Goal: Check status: Check status

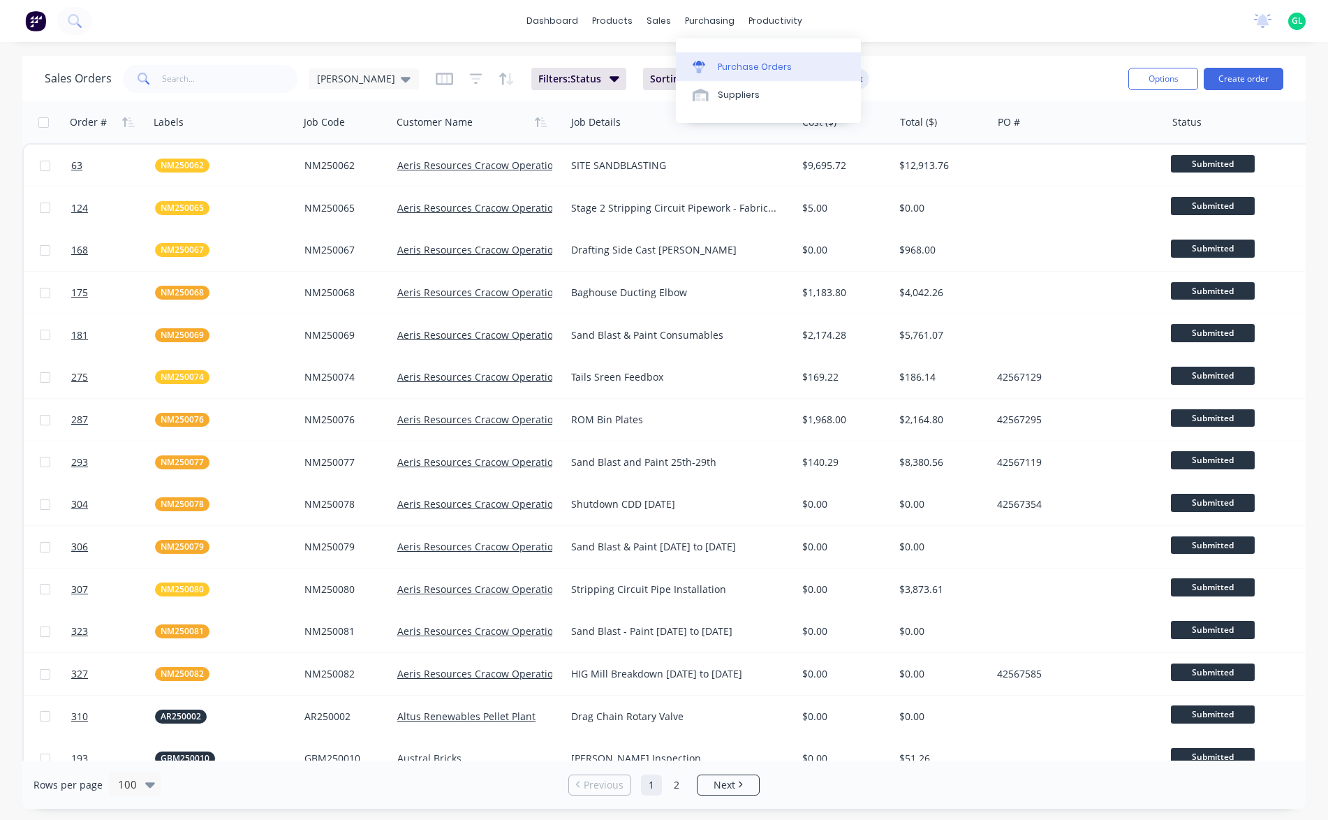
click at [765, 68] on div "Purchase Orders" at bounding box center [755, 67] width 74 height 13
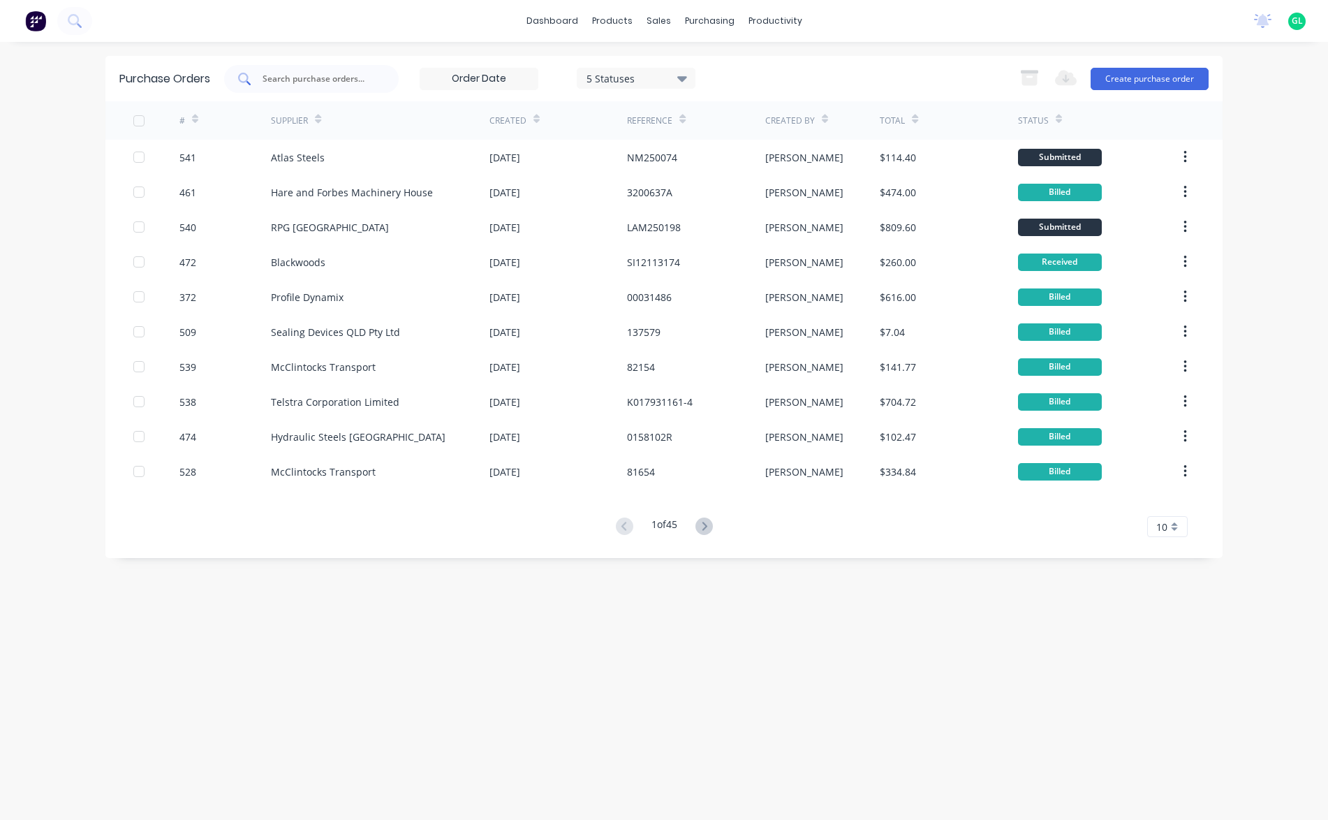
click at [318, 76] on input "text" at bounding box center [319, 79] width 116 height 14
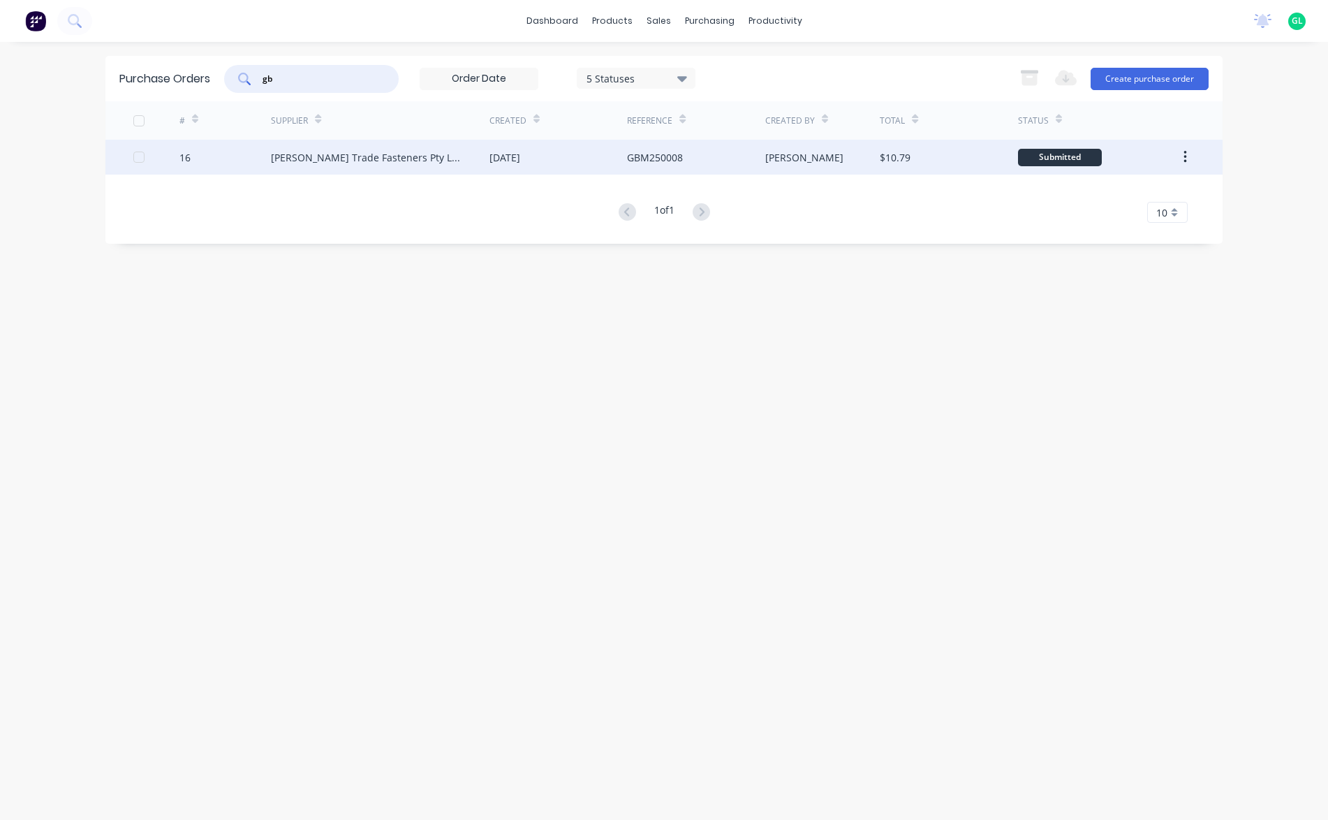
type input "g"
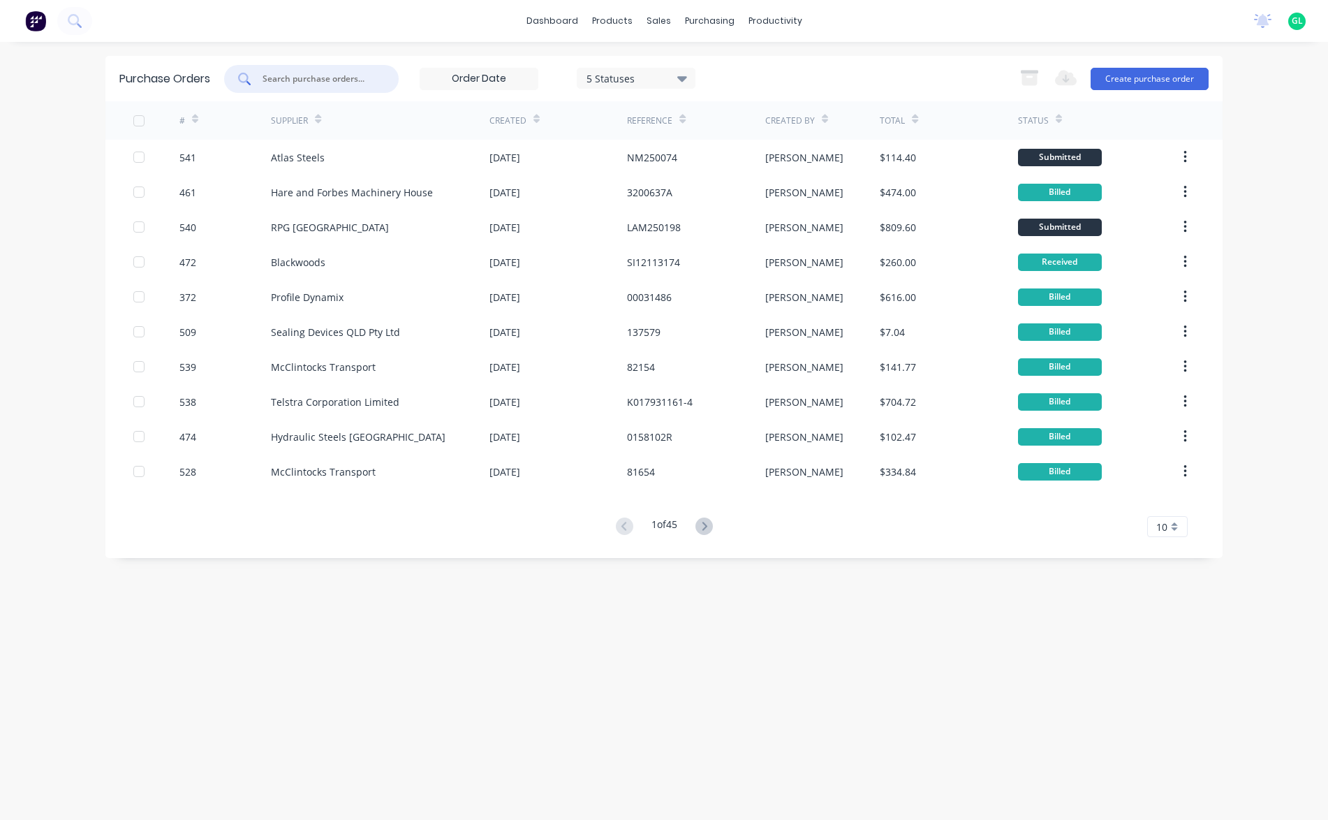
click at [289, 72] on input "text" at bounding box center [319, 79] width 116 height 14
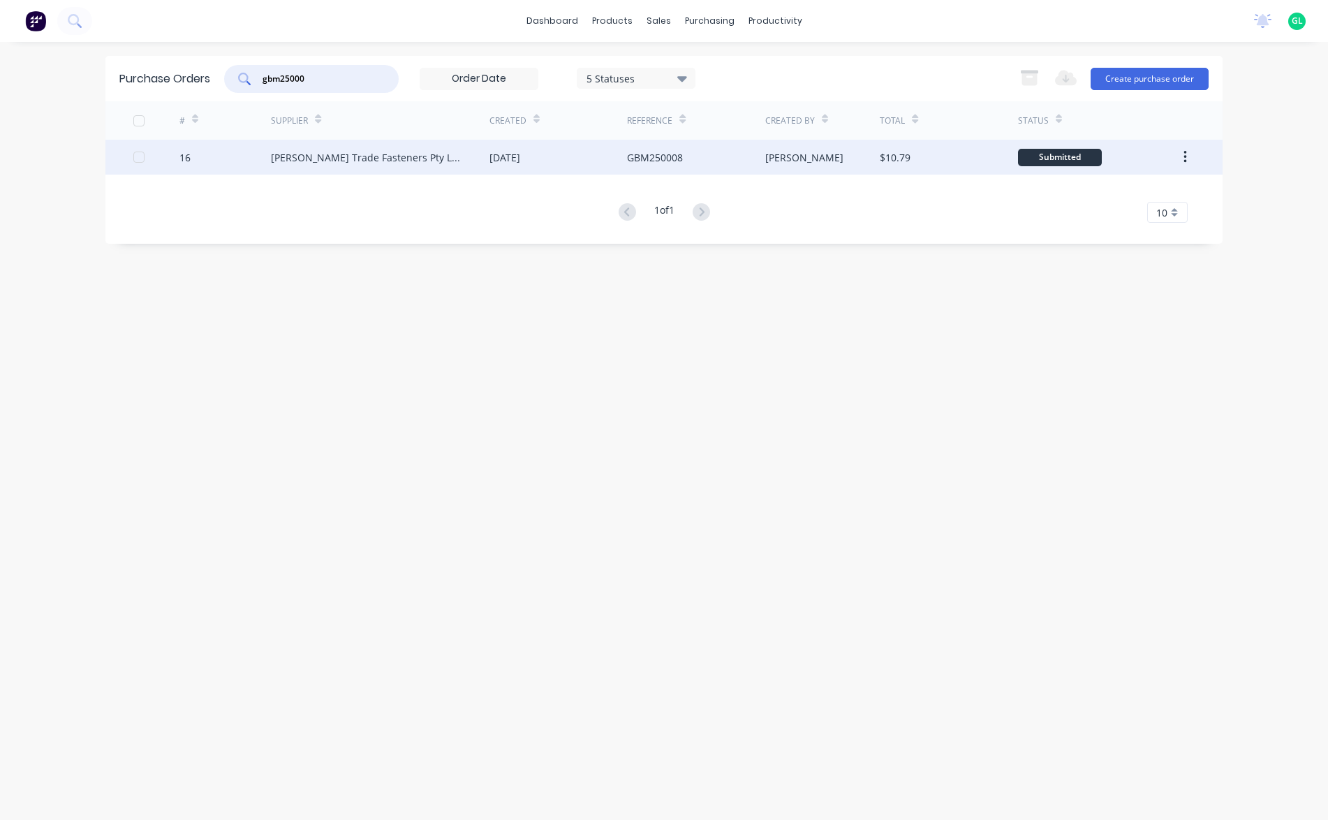
type input "gbm25000"
click at [386, 164] on div "[PERSON_NAME] Trade Fasteners Pty Ltd" at bounding box center [380, 157] width 219 height 35
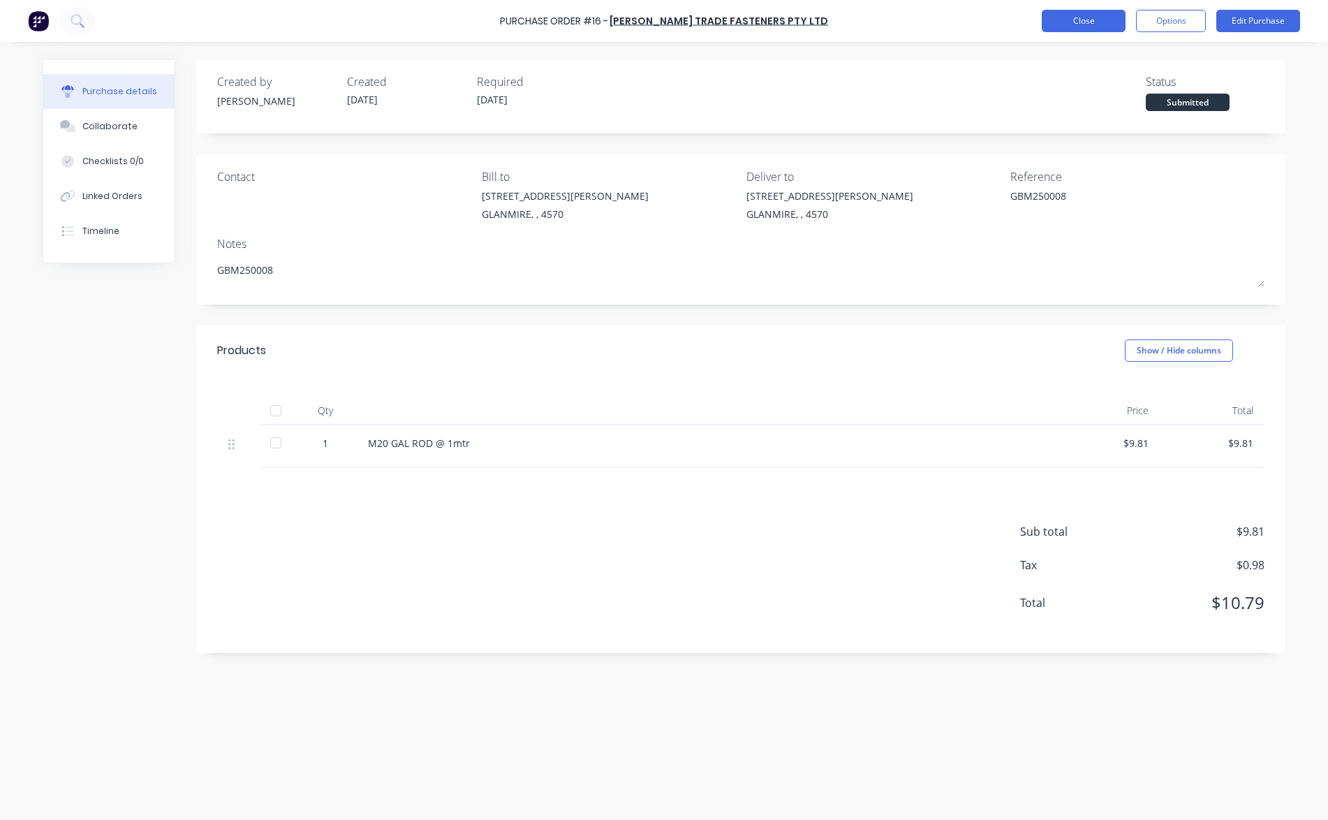
click at [1094, 20] on button "Close" at bounding box center [1084, 21] width 84 height 22
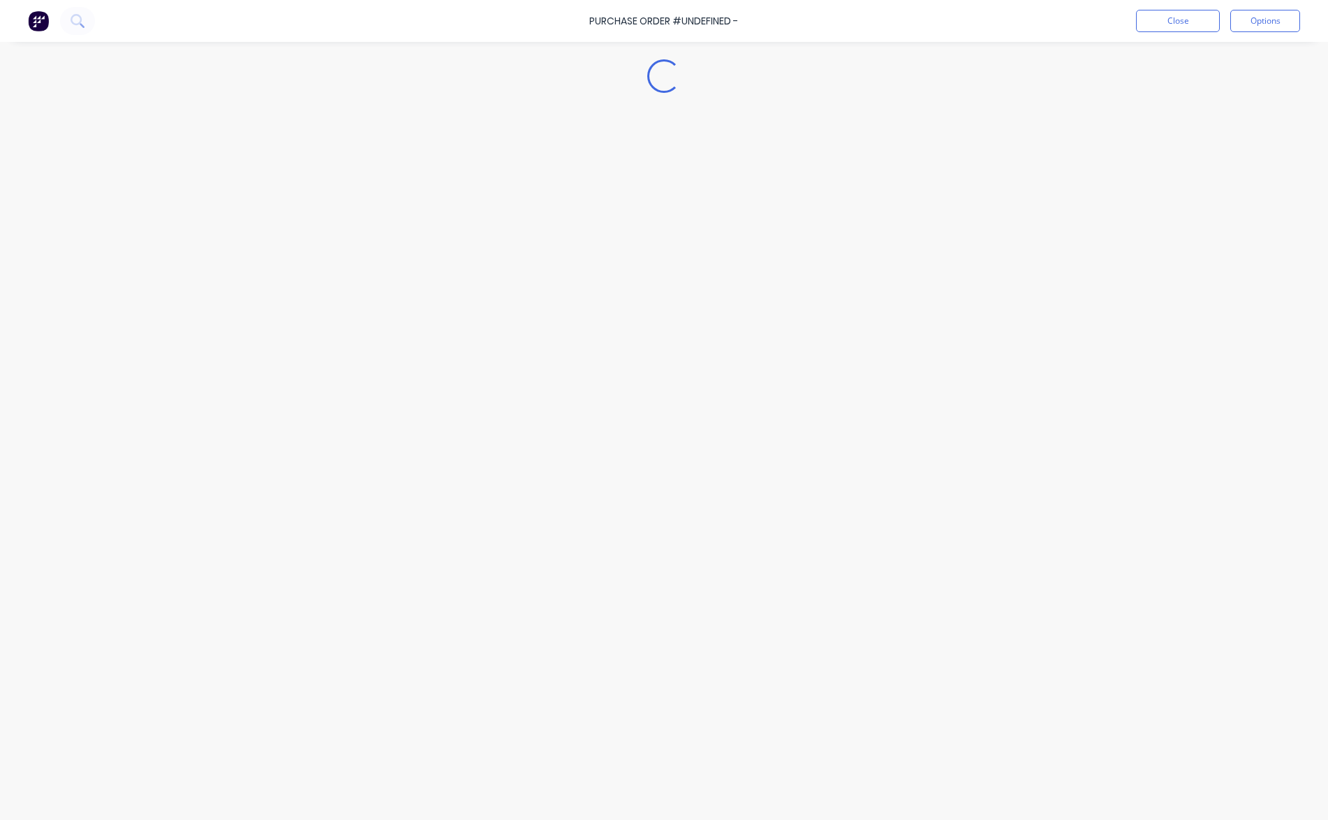
type textarea "x"
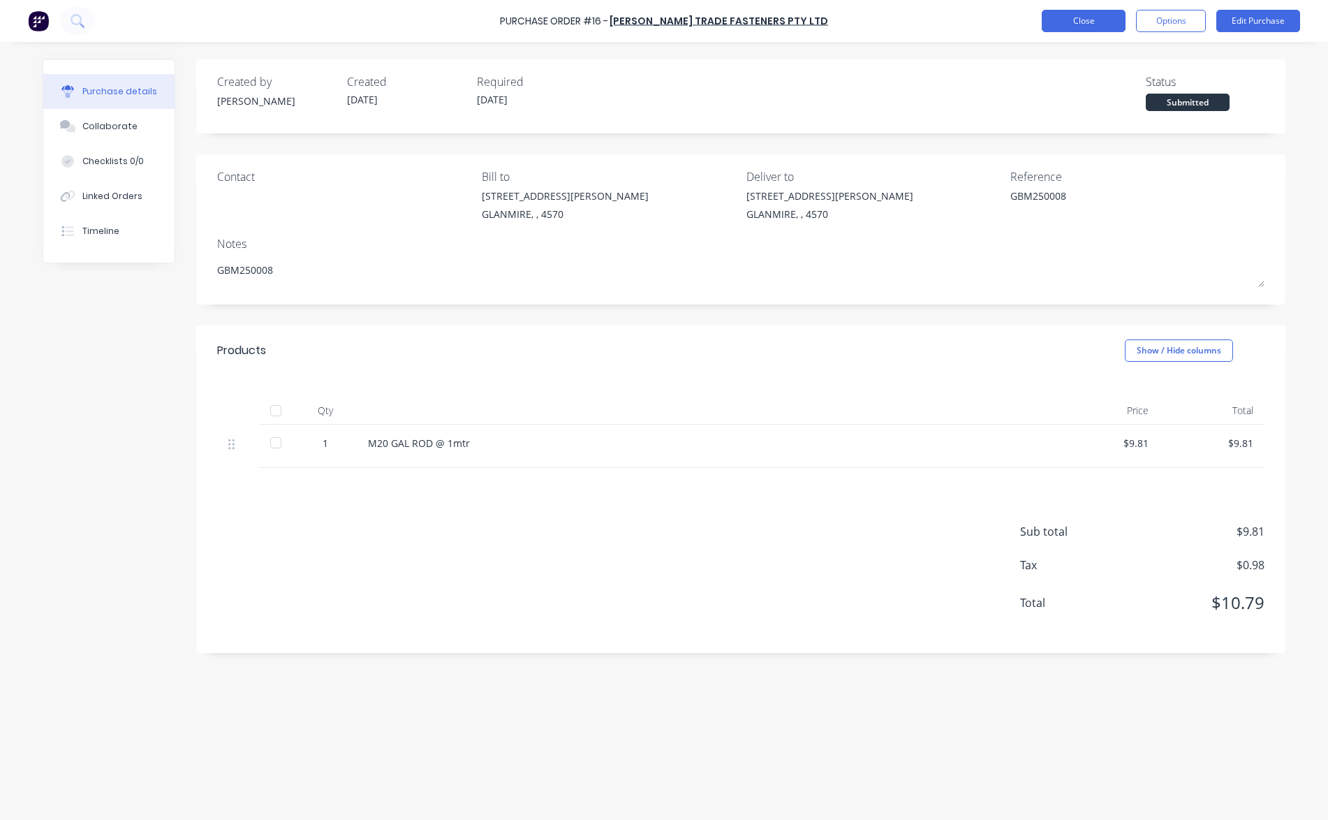
click at [1095, 18] on button "Close" at bounding box center [1084, 21] width 84 height 22
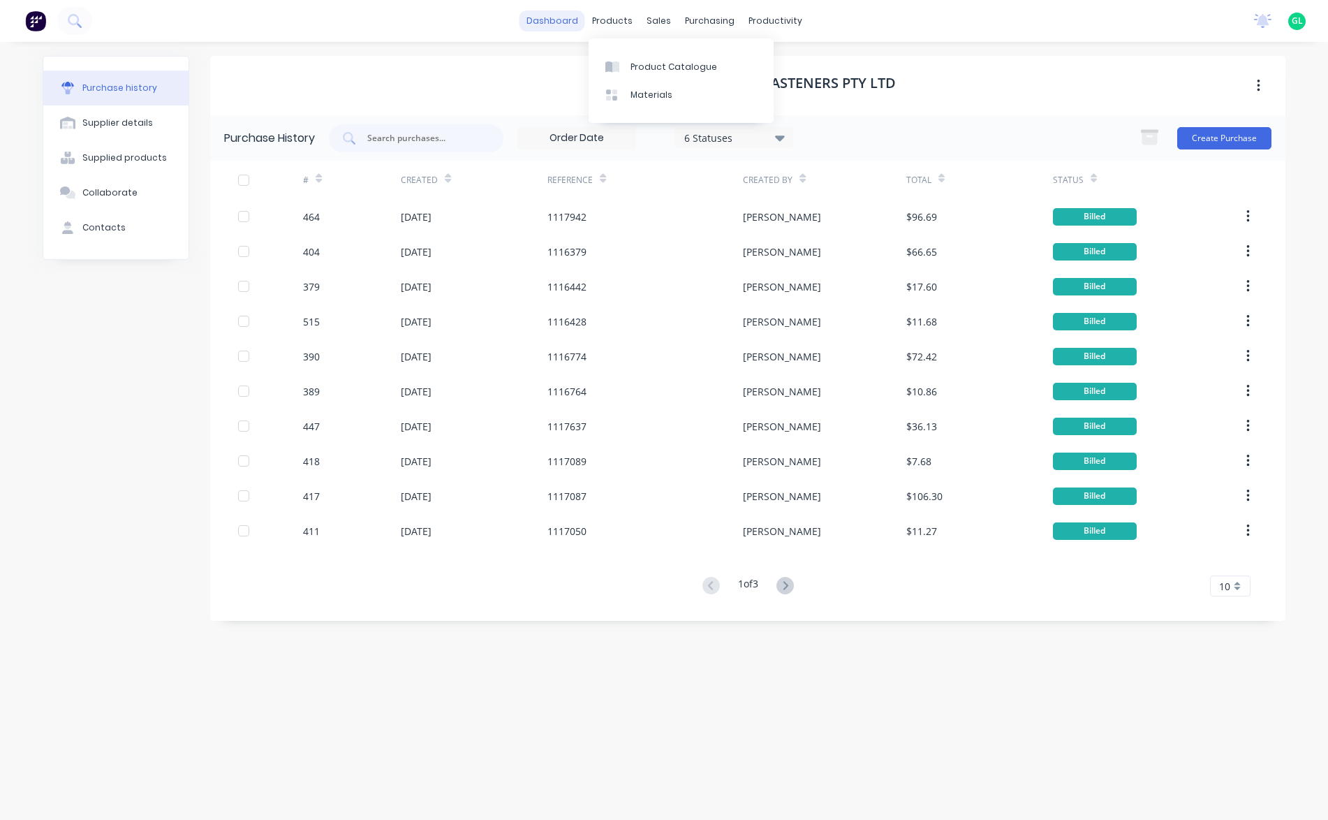
click at [558, 17] on link "dashboard" at bounding box center [553, 20] width 66 height 21
